Goal: Task Accomplishment & Management: Complete application form

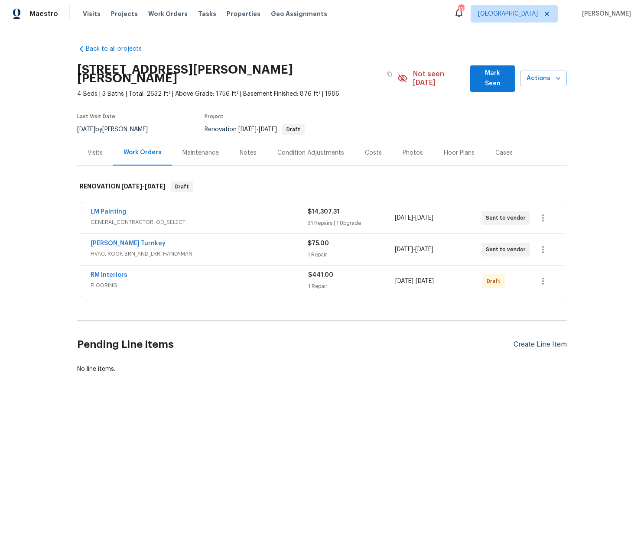
click at [530, 341] on div "Create Line Item" at bounding box center [540, 345] width 53 height 8
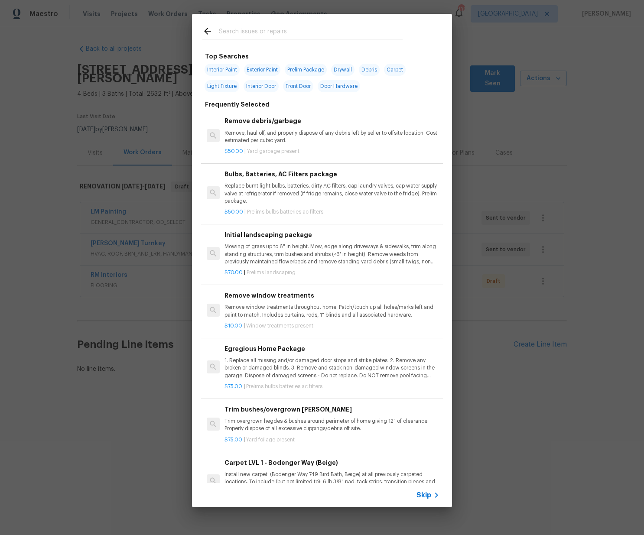
click at [248, 28] on input "text" at bounding box center [311, 32] width 184 height 13
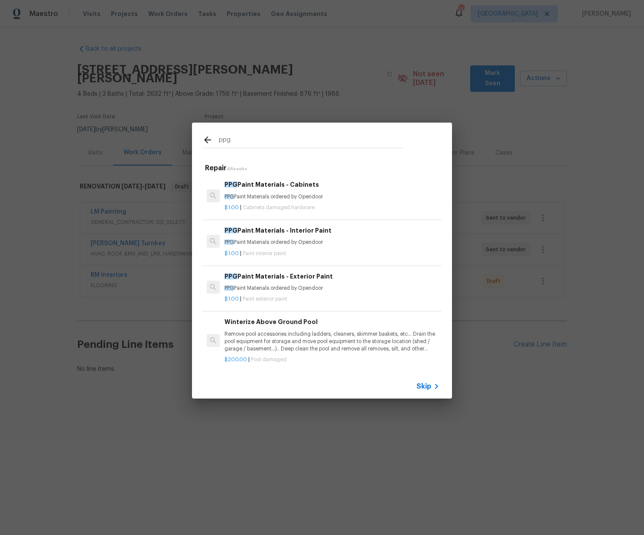
type input "ppg"
click at [271, 199] on p "PPG Paint Materials ordered by Opendoor" at bounding box center [332, 196] width 215 height 7
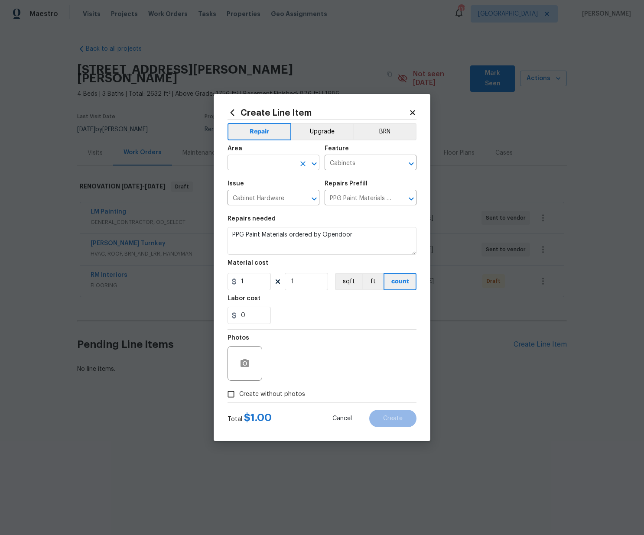
click at [261, 164] on input "text" at bounding box center [262, 163] width 68 height 13
click at [265, 179] on li "Kitchen" at bounding box center [274, 183] width 92 height 14
type input "Kitchen"
drag, startPoint x: 246, startPoint y: 280, endPoint x: 212, endPoint y: 277, distance: 34.4
click at [212, 277] on div "Create Line Item Repair Upgrade BRN Area Kitchen ​ Feature Cabinets ​ Issue Cab…" at bounding box center [322, 267] width 644 height 535
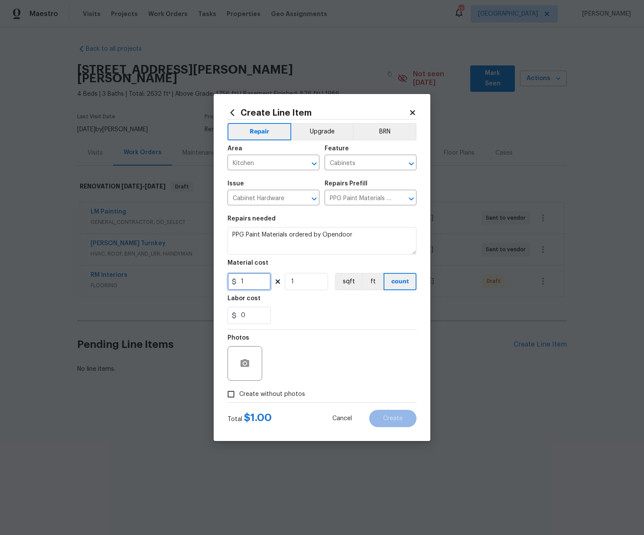
paste input "314.53"
type input "314.53"
click at [288, 395] on span "Create without photos" at bounding box center [272, 394] width 66 height 9
click at [305, 360] on div "Photos" at bounding box center [322, 358] width 189 height 56
click at [294, 391] on span "Create without photos" at bounding box center [272, 394] width 66 height 9
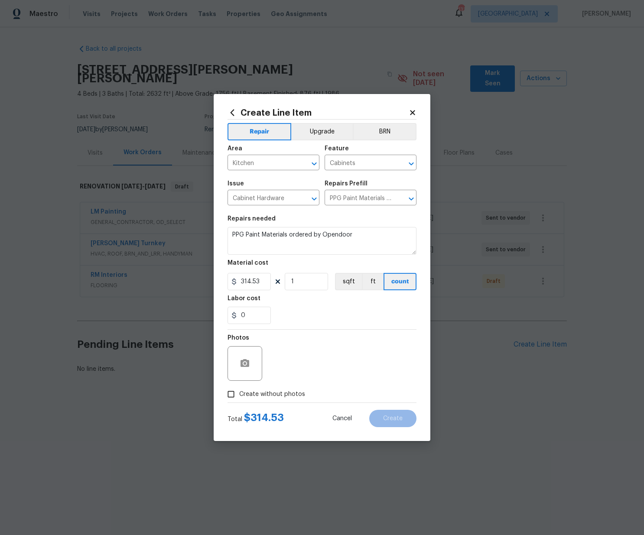
click at [239, 391] on input "Create without photos" at bounding box center [231, 394] width 16 height 16
checkbox input "true"
click at [299, 368] on textarea at bounding box center [342, 363] width 147 height 35
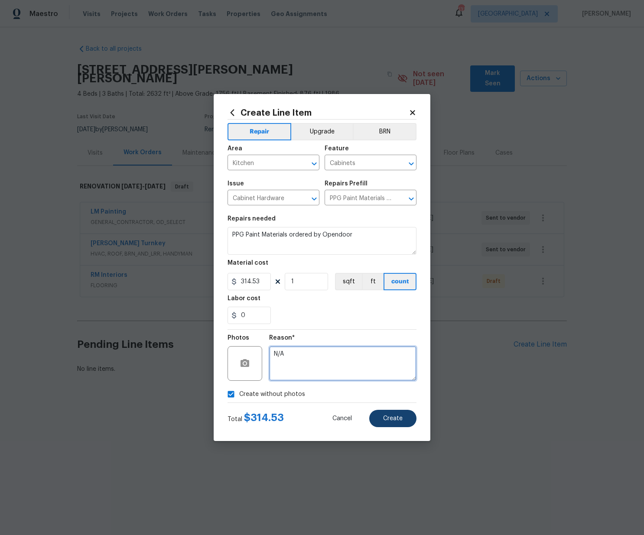
type textarea "N/A"
click at [389, 422] on button "Create" at bounding box center [392, 418] width 47 height 17
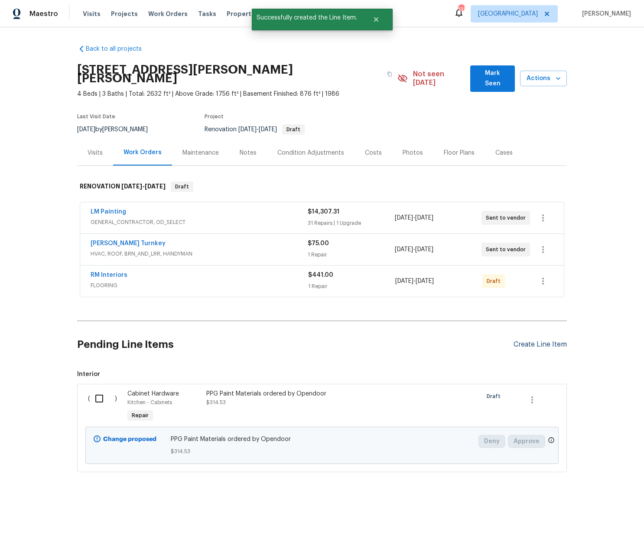
click at [535, 341] on div "Create Line Item" at bounding box center [540, 345] width 53 height 8
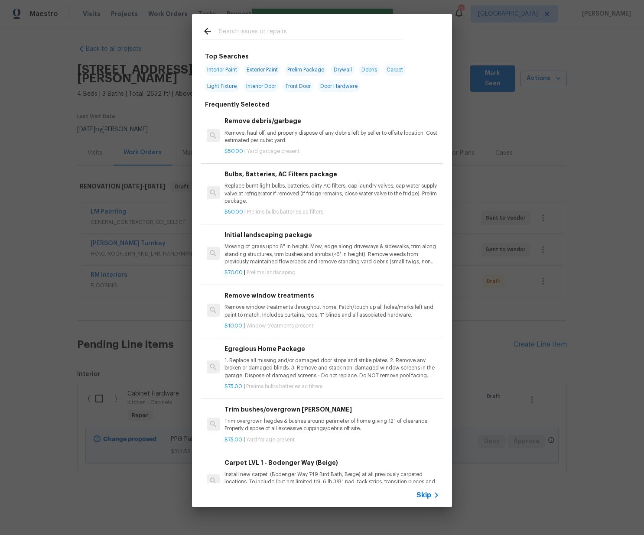
click at [287, 35] on input "text" at bounding box center [311, 32] width 184 height 13
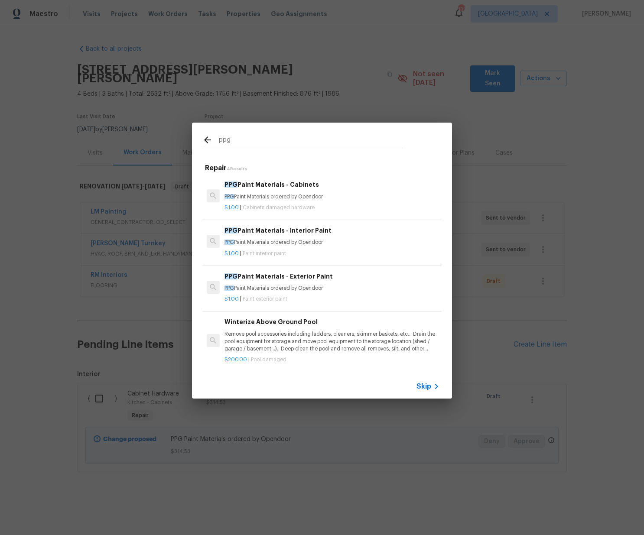
type input "ppg"
click at [286, 251] on span "Paint interior paint" at bounding box center [264, 253] width 43 height 5
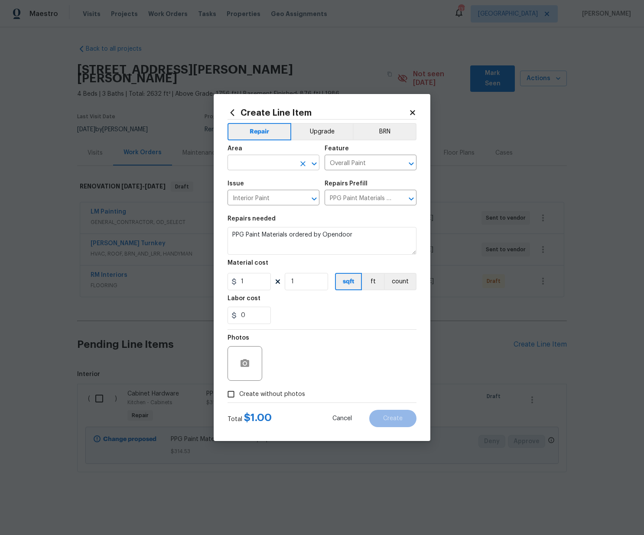
click at [281, 163] on input "text" at bounding box center [262, 163] width 68 height 13
click at [261, 200] on li "Interior Overall" at bounding box center [274, 197] width 92 height 14
type input "Interior Overall"
drag, startPoint x: 228, startPoint y: 278, endPoint x: 221, endPoint y: 279, distance: 7.0
click at [221, 279] on div "Create Line Item Repair Upgrade BRN Area Interior Overall ​ Feature Overall Pai…" at bounding box center [322, 267] width 217 height 347
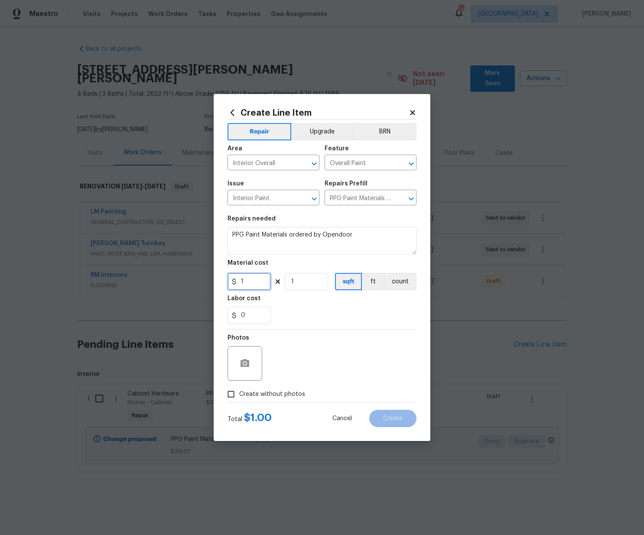
paste input "307.72"
type input "1307.72"
click at [291, 389] on label "Create without photos" at bounding box center [264, 394] width 82 height 16
click at [239, 389] on input "Create without photos" at bounding box center [231, 394] width 16 height 16
checkbox input "true"
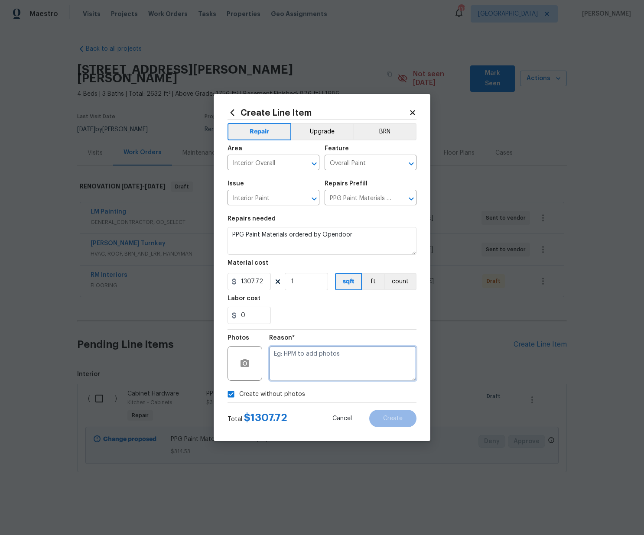
click at [306, 364] on textarea at bounding box center [342, 363] width 147 height 35
type textarea "N/A"
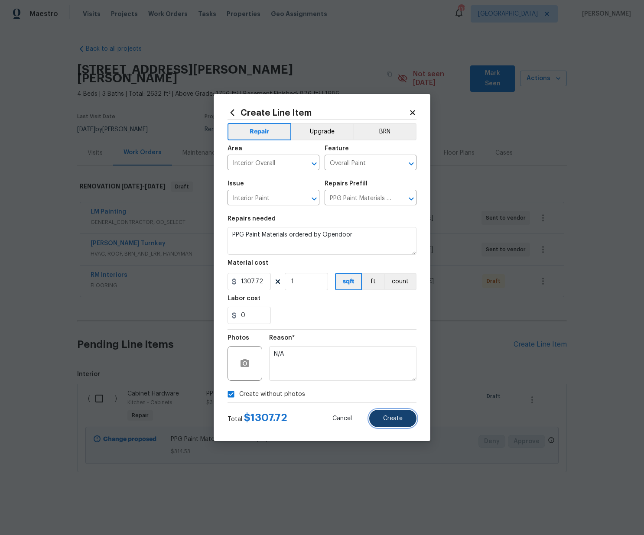
click at [405, 420] on button "Create" at bounding box center [392, 418] width 47 height 17
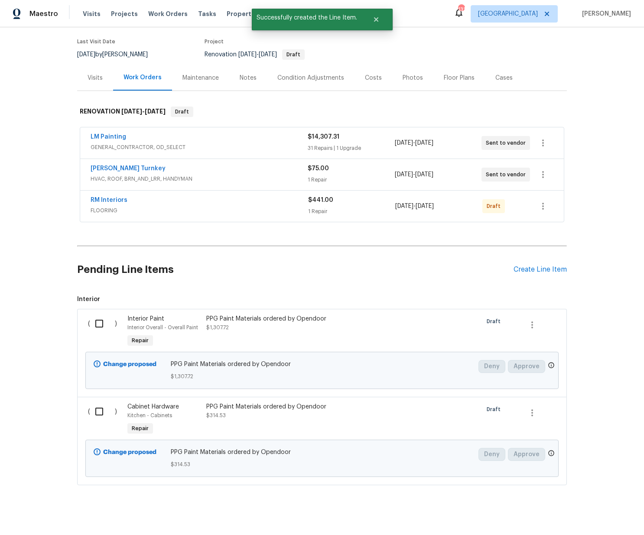
scroll to position [76, 0]
drag, startPoint x: 99, startPoint y: 315, endPoint x: 99, endPoint y: 377, distance: 61.6
click at [99, 317] on input "checkbox" at bounding box center [102, 323] width 25 height 18
checkbox input "true"
drag, startPoint x: 94, startPoint y: 402, endPoint x: 99, endPoint y: 402, distance: 4.8
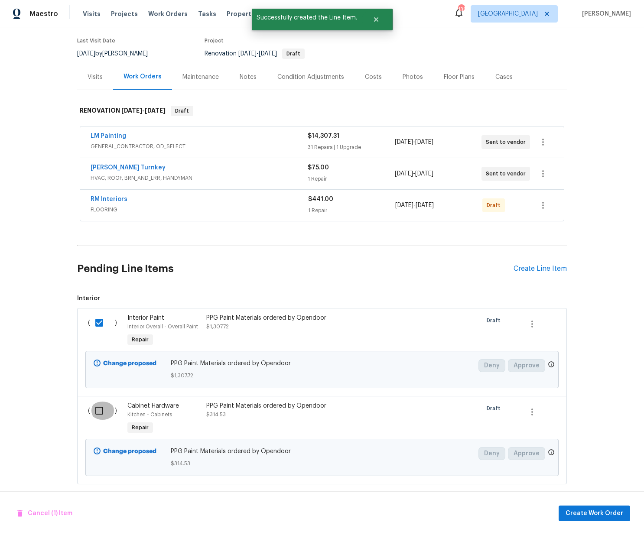
click at [94, 402] on input "checkbox" at bounding box center [102, 411] width 25 height 18
checkbox input "true"
click at [605, 507] on button "Create Work Order" at bounding box center [595, 514] width 72 height 16
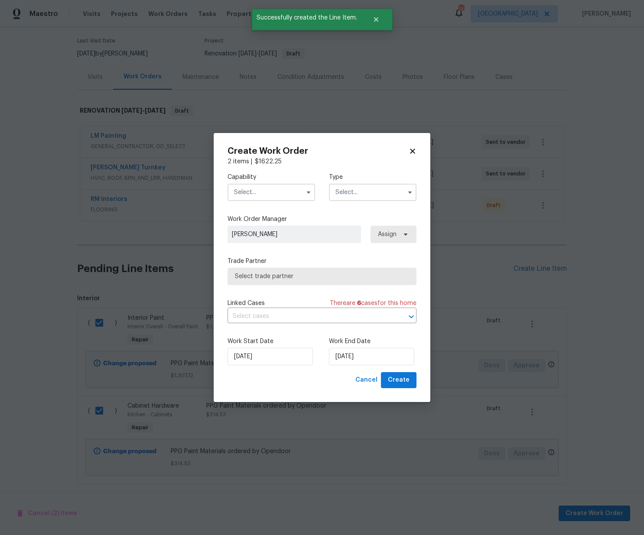
click at [280, 188] on input "text" at bounding box center [272, 192] width 88 height 17
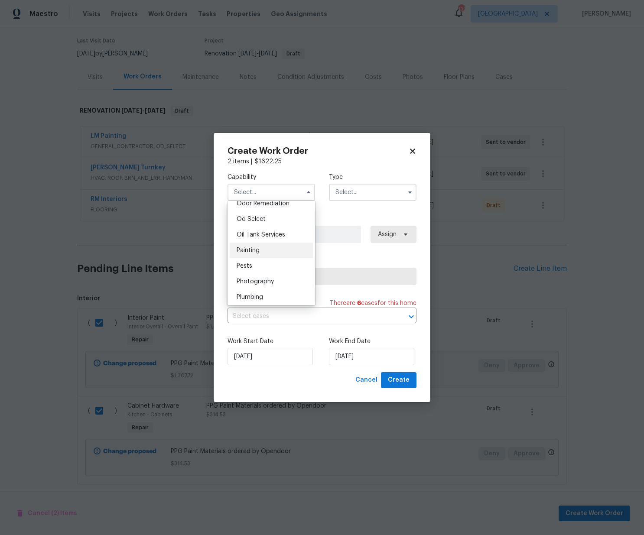
scroll to position [692, 0]
click at [259, 245] on span "Painting" at bounding box center [248, 247] width 23 height 6
type input "Painting"
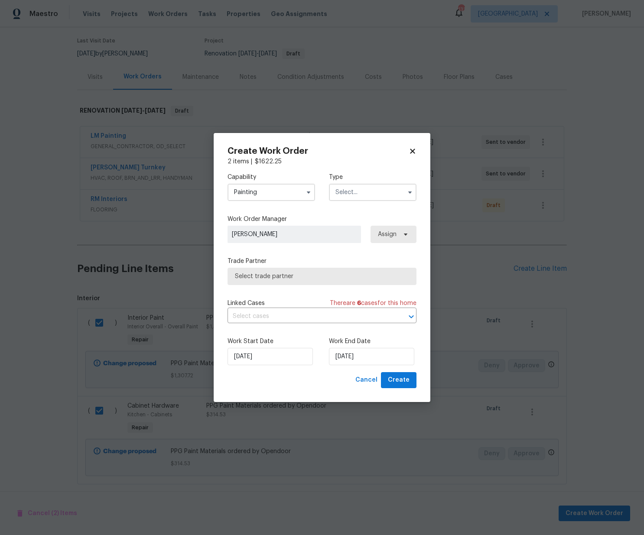
click at [387, 188] on input "text" at bounding box center [373, 192] width 88 height 17
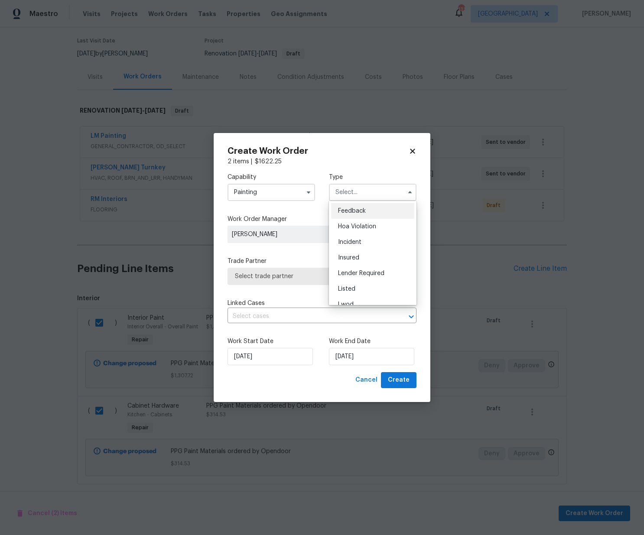
scroll to position [103, 0]
click at [370, 246] on span "Renovation" at bounding box center [354, 248] width 32 height 6
type input "Renovation"
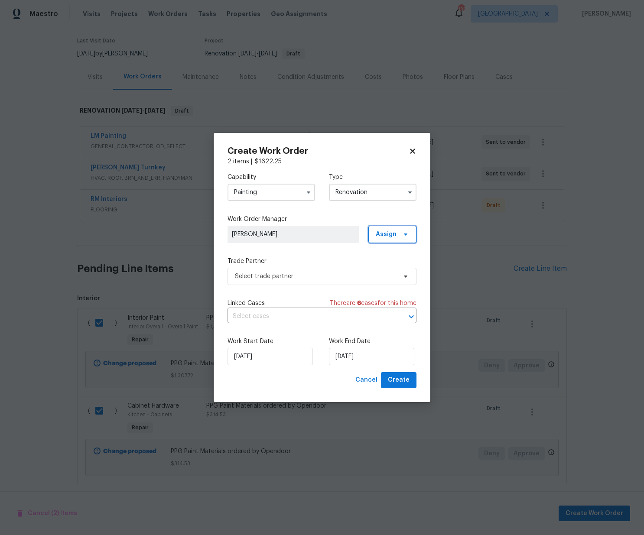
drag, startPoint x: 381, startPoint y: 233, endPoint x: 385, endPoint y: 247, distance: 13.9
click at [381, 233] on span "Assign" at bounding box center [386, 234] width 21 height 9
drag, startPoint x: 394, startPoint y: 277, endPoint x: 385, endPoint y: 273, distance: 9.3
click at [394, 277] on div "Assign to me" at bounding box center [396, 271] width 49 height 12
click at [379, 271] on div "Assign to me" at bounding box center [394, 271] width 38 height 9
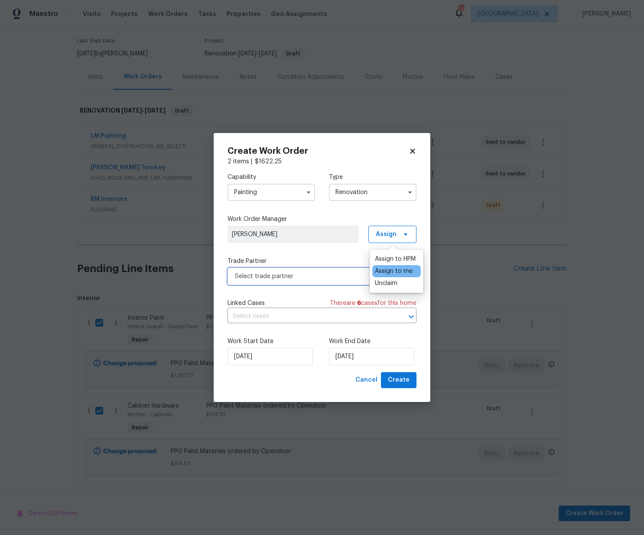
click at [319, 281] on span "Select trade partner" at bounding box center [322, 276] width 189 height 17
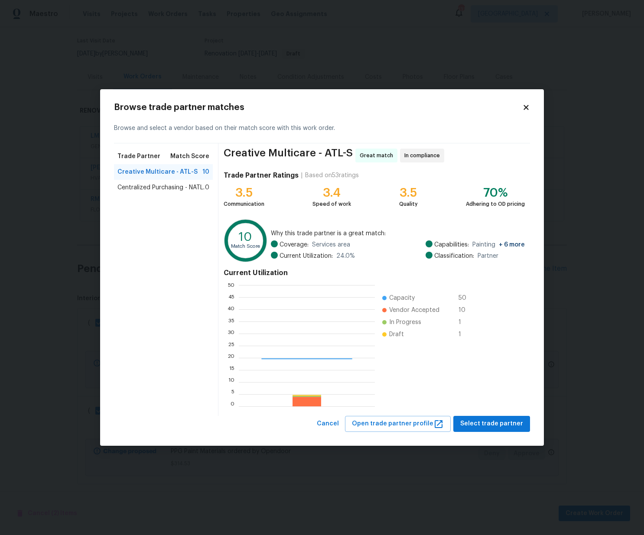
scroll to position [121, 136]
click at [178, 192] on span "Centralized Purchasing - NATL." at bounding box center [160, 187] width 87 height 9
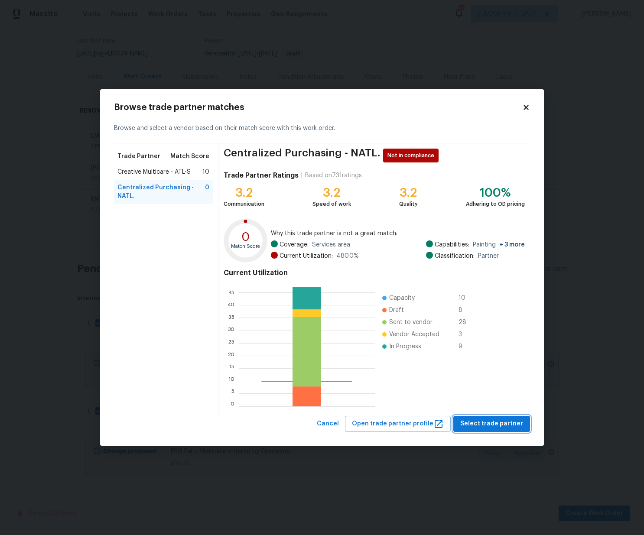
click at [485, 420] on span "Select trade partner" at bounding box center [491, 424] width 63 height 11
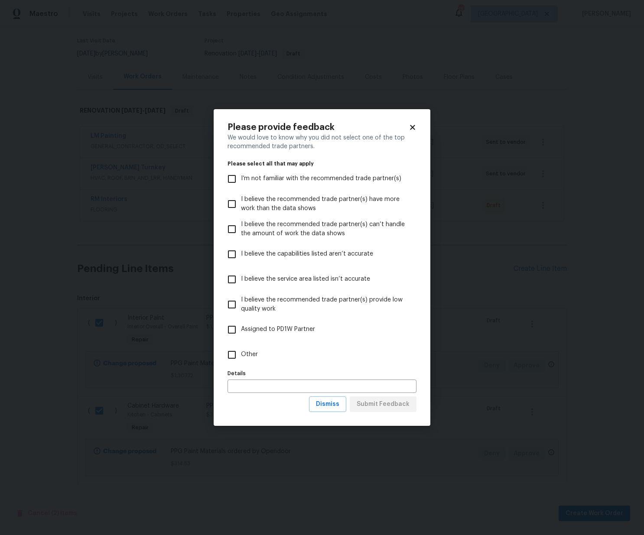
click at [341, 354] on label "Other" at bounding box center [316, 354] width 187 height 25
click at [241, 354] on input "Other" at bounding box center [232, 355] width 18 height 18
checkbox input "true"
click at [378, 403] on span "Submit Feedback" at bounding box center [383, 404] width 53 height 11
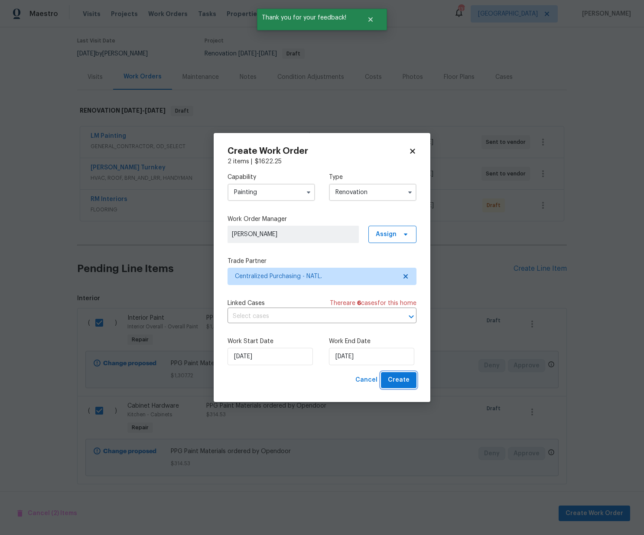
click at [407, 381] on span "Create" at bounding box center [399, 380] width 22 height 11
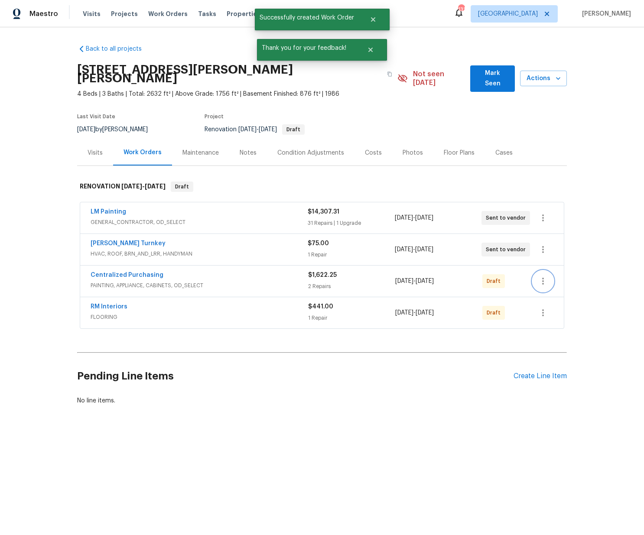
click at [547, 271] on button "button" at bounding box center [543, 281] width 21 height 21
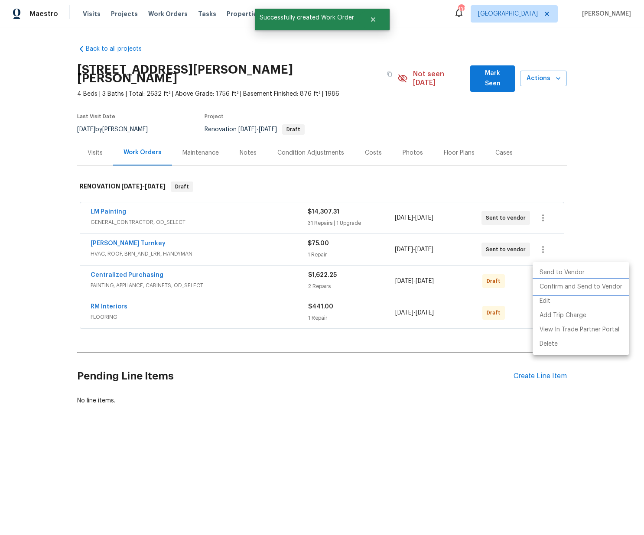
click at [545, 286] on li "Confirm and Send to Vendor" at bounding box center [581, 287] width 97 height 14
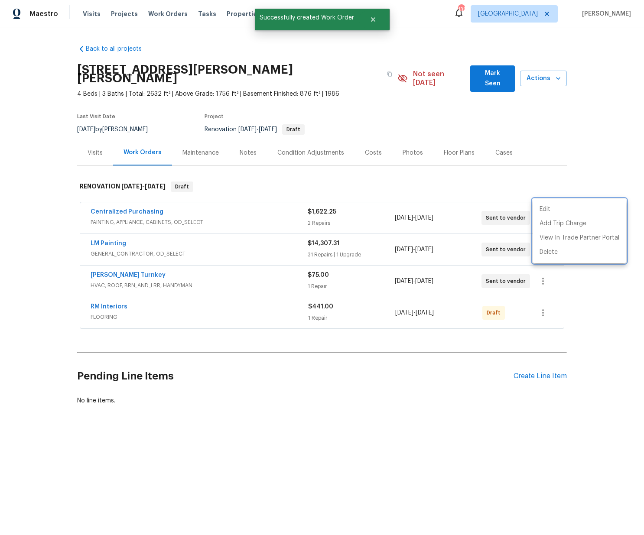
click at [211, 227] on div at bounding box center [322, 267] width 644 height 535
click at [147, 209] on link "Centralized Purchasing" at bounding box center [127, 212] width 73 height 6
